Goal: Task Accomplishment & Management: Manage account settings

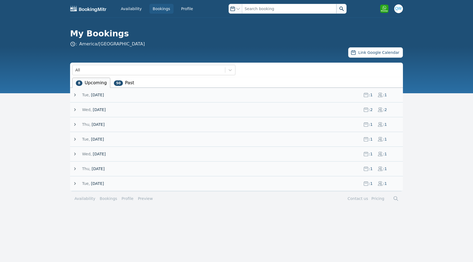
click at [95, 155] on span "[DATE]" at bounding box center [99, 153] width 13 height 5
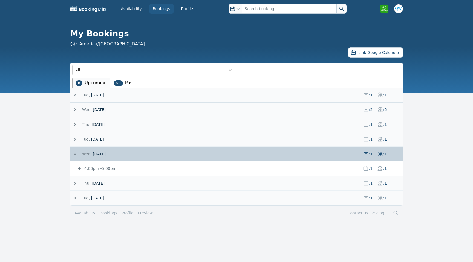
click at [79, 168] on icon at bounding box center [79, 168] width 3 height 3
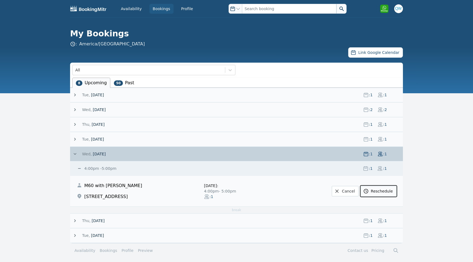
click at [375, 193] on link "Reschedule" at bounding box center [379, 191] width 36 height 10
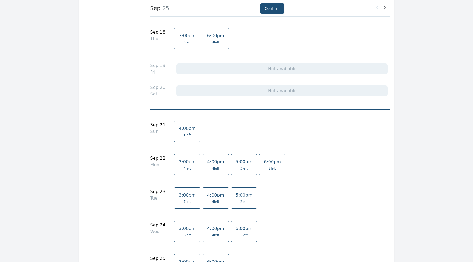
scroll to position [129, 0]
click at [187, 132] on span "1 left" at bounding box center [187, 134] width 17 height 4
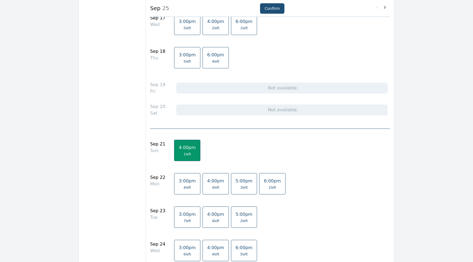
scroll to position [109, 0]
click at [212, 184] on link "4:00pm 4 left" at bounding box center [216, 183] width 26 height 21
click at [192, 154] on link "4:00pm 1 left" at bounding box center [187, 150] width 26 height 21
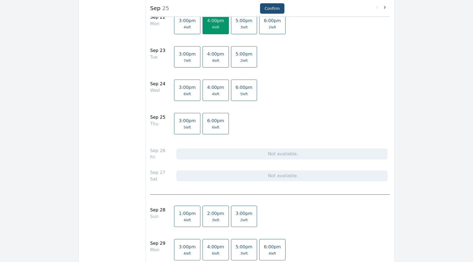
scroll to position [271, 0]
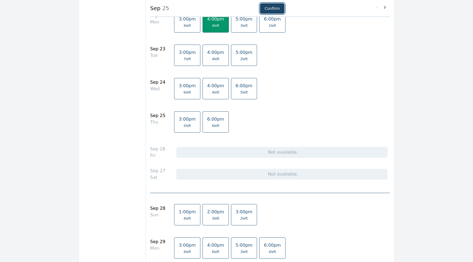
click at [274, 10] on button "Confirm" at bounding box center [272, 8] width 24 height 10
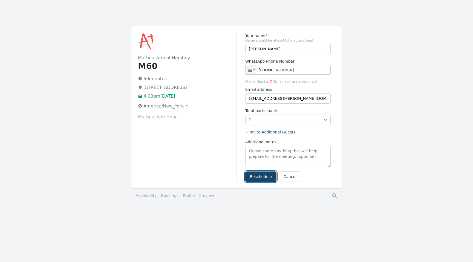
click at [263, 179] on button "Reschedule" at bounding box center [260, 177] width 31 height 10
